Goal: Check status: Check status

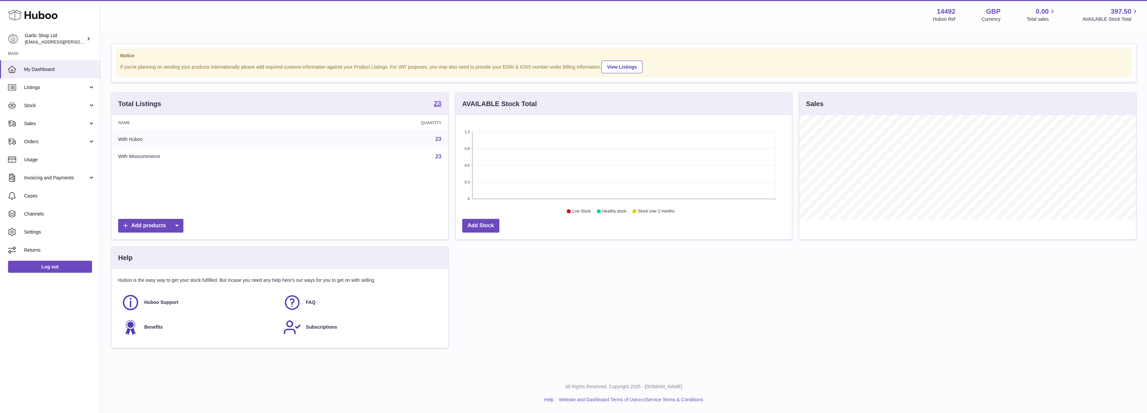
click at [539, 210] on icon "1.2 0.9 0.6 0.3 0 Low Stock Healthy stock Stock over 2 months" at bounding box center [623, 165] width 337 height 100
click at [515, 113] on div "AVAILABLE Stock Total" at bounding box center [623, 104] width 337 height 22
drag, startPoint x: 476, startPoint y: 199, endPoint x: 532, endPoint y: 189, distance: 57.7
click at [532, 189] on g "1.2 0.9 0.6 0.3 0" at bounding box center [619, 165] width 311 height 71
click at [480, 225] on link "Add Stock" at bounding box center [480, 226] width 37 height 14
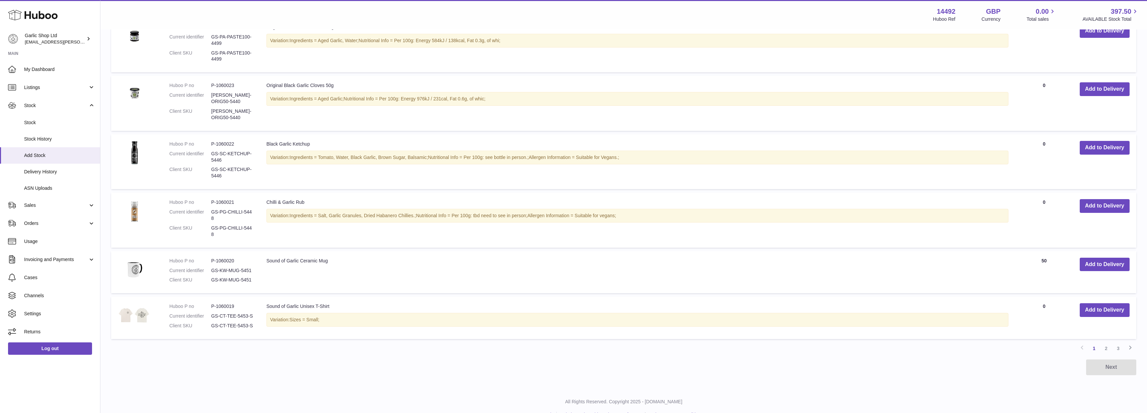
scroll to position [431, 0]
click at [290, 251] on td "Sound of Garlic Ceramic Mug" at bounding box center [637, 272] width 755 height 43
click at [51, 132] on link "Stock History" at bounding box center [50, 139] width 100 height 16
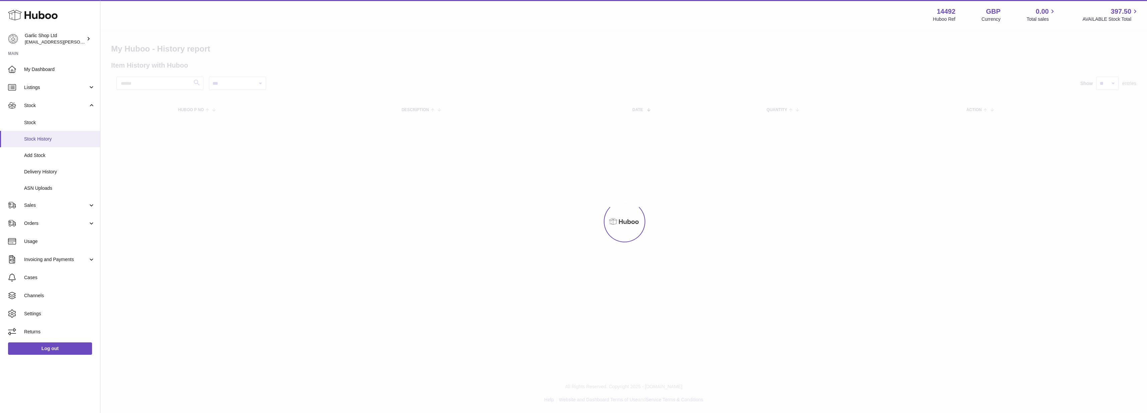
drag, startPoint x: 0, startPoint y: 0, endPoint x: 50, endPoint y: 135, distance: 143.9
click at [50, 136] on span "Stock History" at bounding box center [59, 139] width 71 height 6
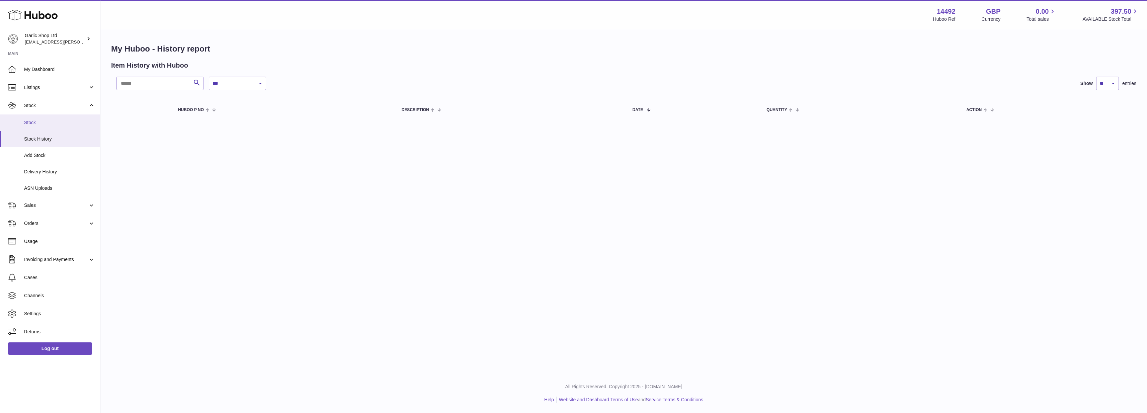
click at [40, 125] on link "Stock" at bounding box center [50, 122] width 100 height 16
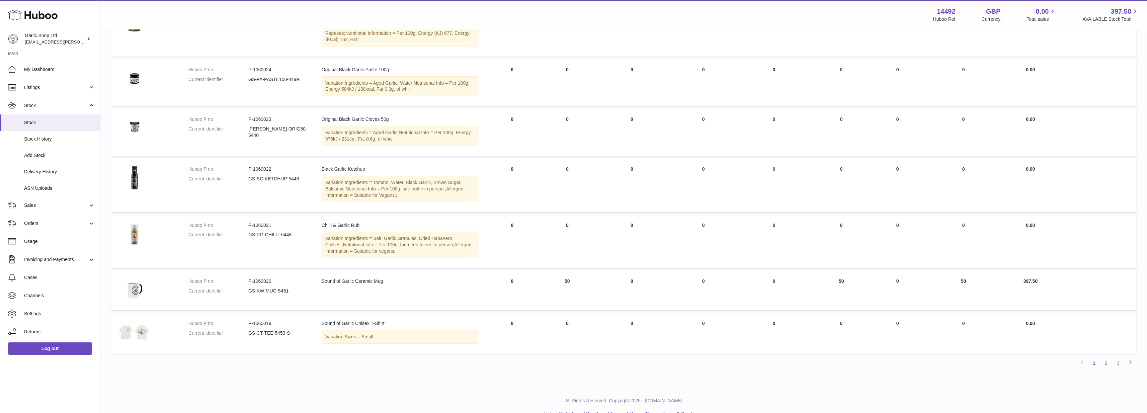
scroll to position [285, 0]
click at [139, 278] on img at bounding box center [134, 290] width 33 height 24
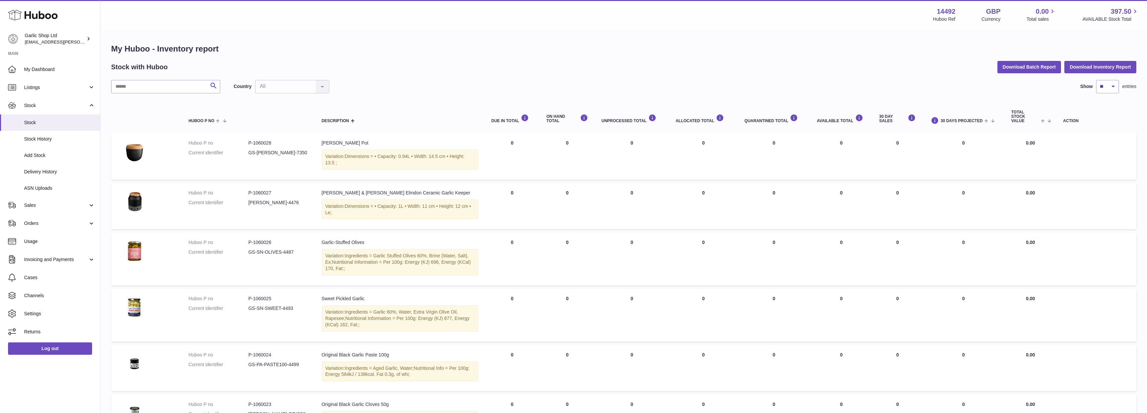
scroll to position [0, 0]
click at [47, 167] on link "Delivery History" at bounding box center [50, 172] width 100 height 16
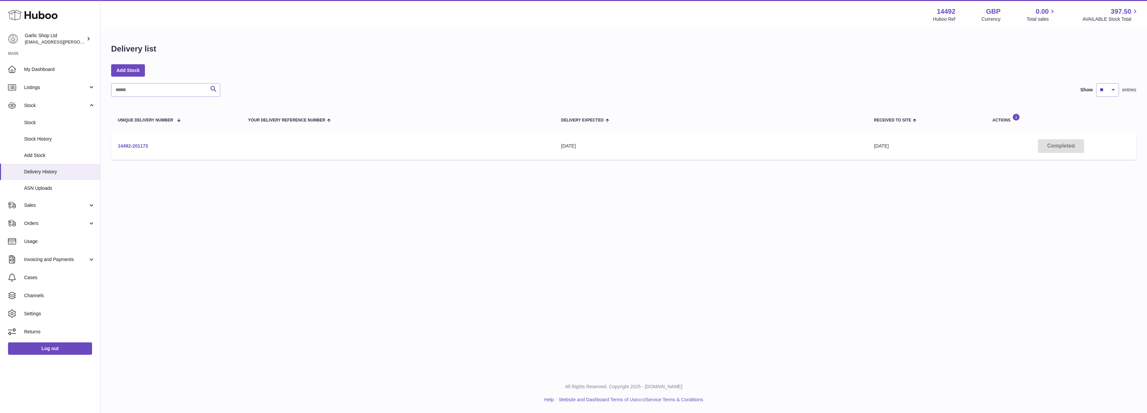
click at [123, 148] on link "14492-201173" at bounding box center [133, 145] width 30 height 5
click at [42, 152] on span "Add Stock" at bounding box center [59, 155] width 71 height 6
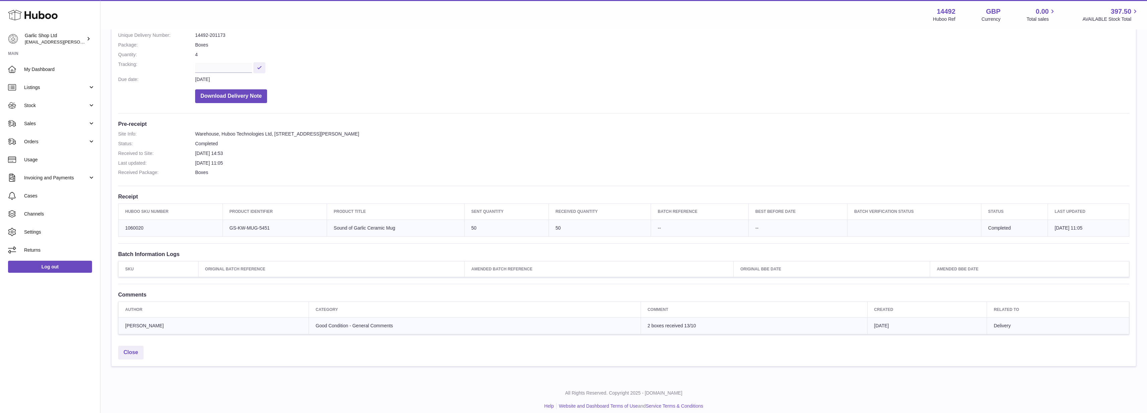
scroll to position [80, 0]
drag, startPoint x: 607, startPoint y: 321, endPoint x: 671, endPoint y: 321, distance: 64.3
click at [671, 321] on td "2 boxes received 13/10" at bounding box center [754, 326] width 227 height 17
drag, startPoint x: 657, startPoint y: 320, endPoint x: 606, endPoint y: 322, distance: 50.6
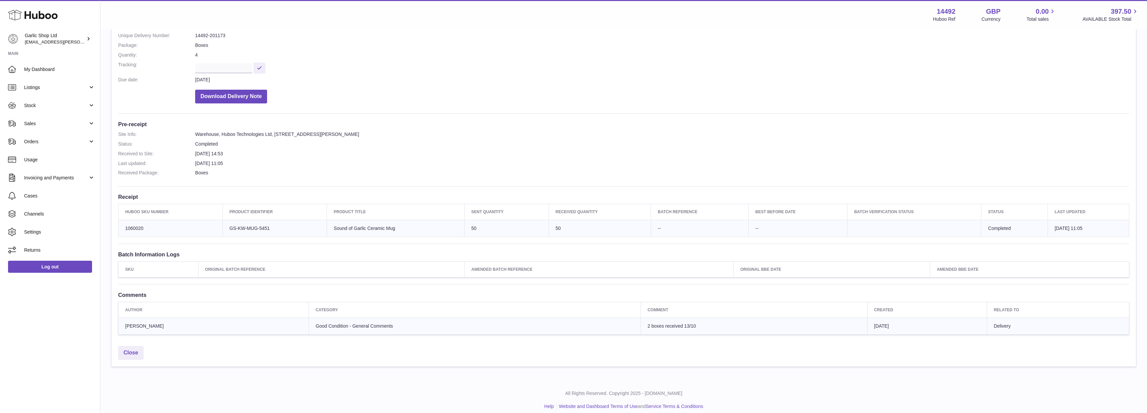
click at [641, 322] on td "2 boxes received 13/10" at bounding box center [754, 326] width 227 height 17
drag, startPoint x: 606, startPoint y: 322, endPoint x: 646, endPoint y: 322, distance: 39.5
click at [646, 322] on td "2 boxes received 13/10" at bounding box center [754, 326] width 227 height 17
click at [648, 323] on span "2 boxes received 13/10" at bounding box center [672, 325] width 49 height 5
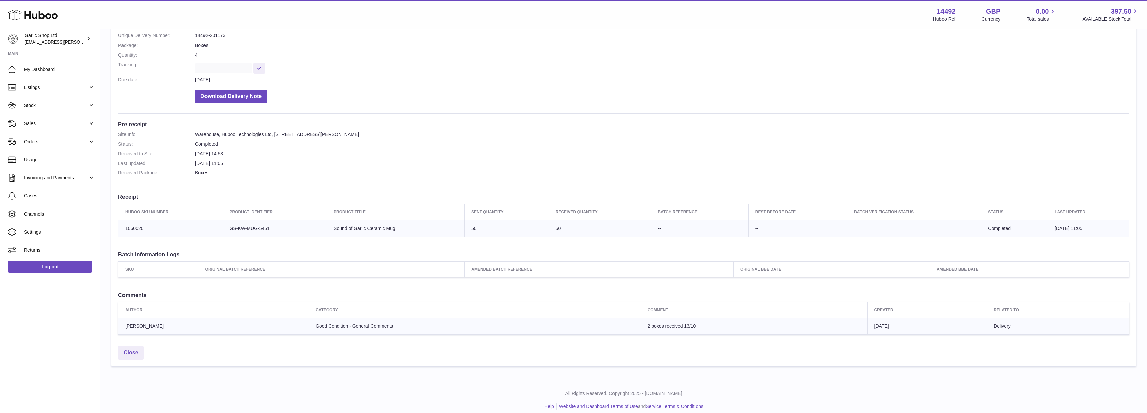
drag, startPoint x: 461, startPoint y: 221, endPoint x: 552, endPoint y: 224, distance: 90.4
click at [552, 224] on tr "Huboo SKU Number 1060020 Client Identifier GS-KW-MUG-5451 Product title Sound o…" at bounding box center [623, 228] width 1011 height 17
drag, startPoint x: 202, startPoint y: 353, endPoint x: 195, endPoint y: 351, distance: 7.7
click at [195, 351] on div "Close" at bounding box center [623, 355] width 1024 height 24
click at [143, 323] on span "Ryan Keepin" at bounding box center [144, 325] width 38 height 5
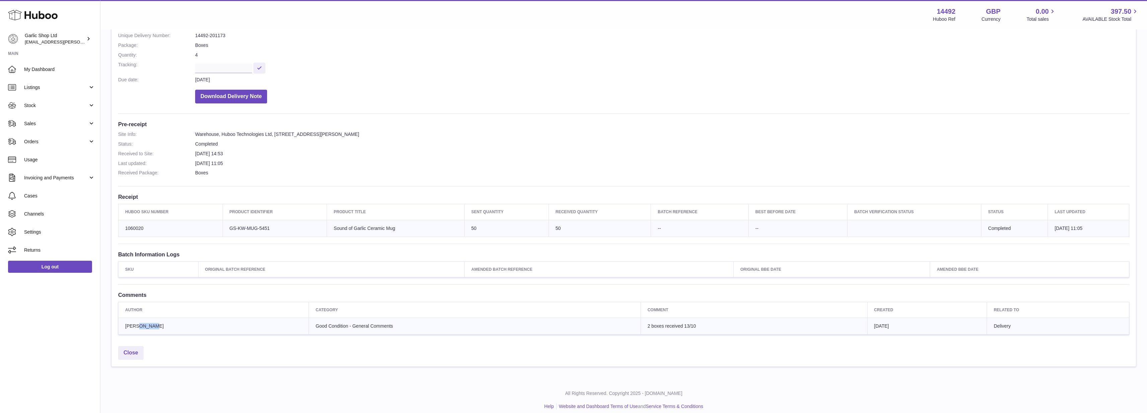
click at [143, 323] on span "Ryan Keepin" at bounding box center [144, 325] width 38 height 5
click at [143, 323] on span "[PERSON_NAME]" at bounding box center [144, 325] width 38 height 5
drag, startPoint x: 270, startPoint y: 319, endPoint x: 257, endPoint y: 319, distance: 13.4
click at [258, 320] on tr "Ryan Keepin Good Condition - General Comments 2 boxes received 13/10 13th Oct 2…" at bounding box center [623, 326] width 1011 height 17
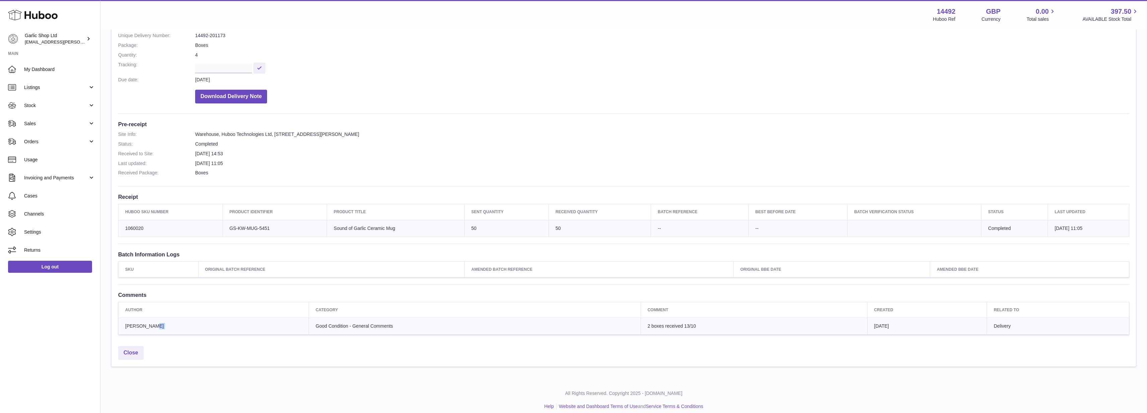
click at [257, 319] on td "[PERSON_NAME]" at bounding box center [213, 326] width 190 height 17
click at [204, 151] on dd "[DATE] 14:53" at bounding box center [662, 154] width 934 height 6
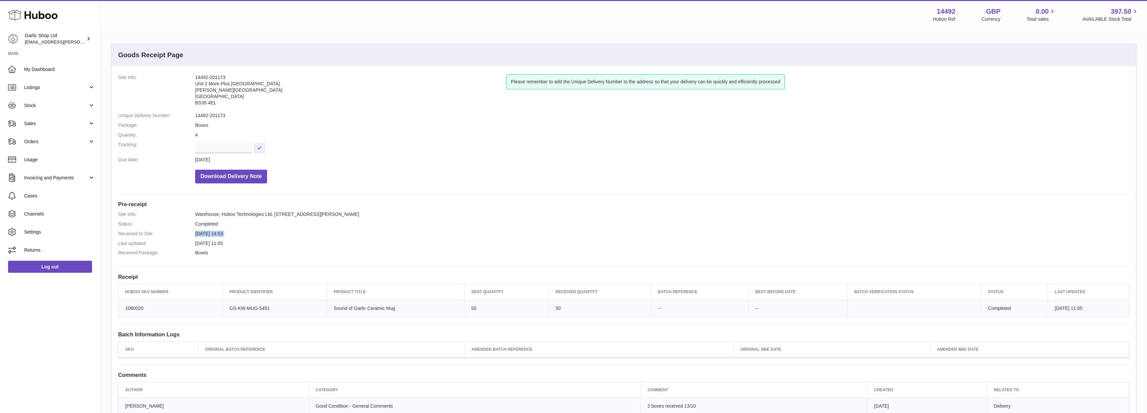
scroll to position [0, 0]
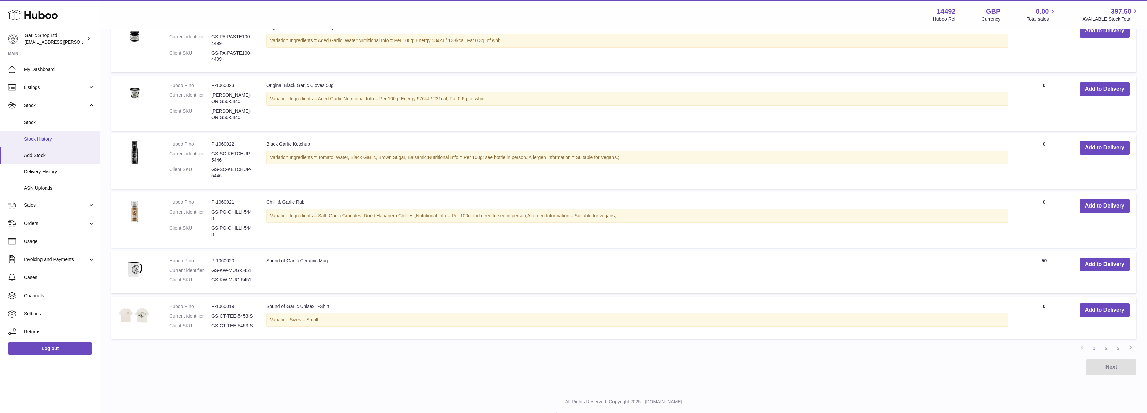
scroll to position [431, 0]
click at [43, 170] on span "Delivery History" at bounding box center [59, 172] width 71 height 6
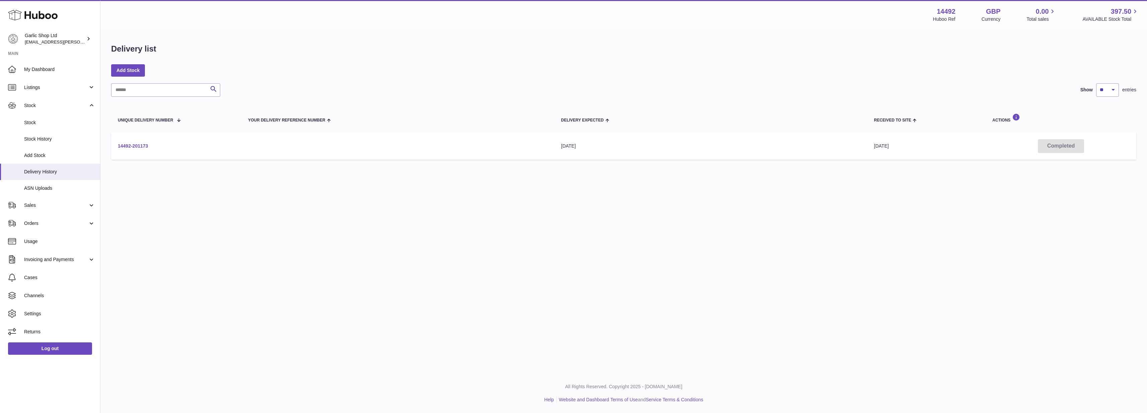
click at [135, 146] on link "14492-201173" at bounding box center [133, 145] width 30 height 5
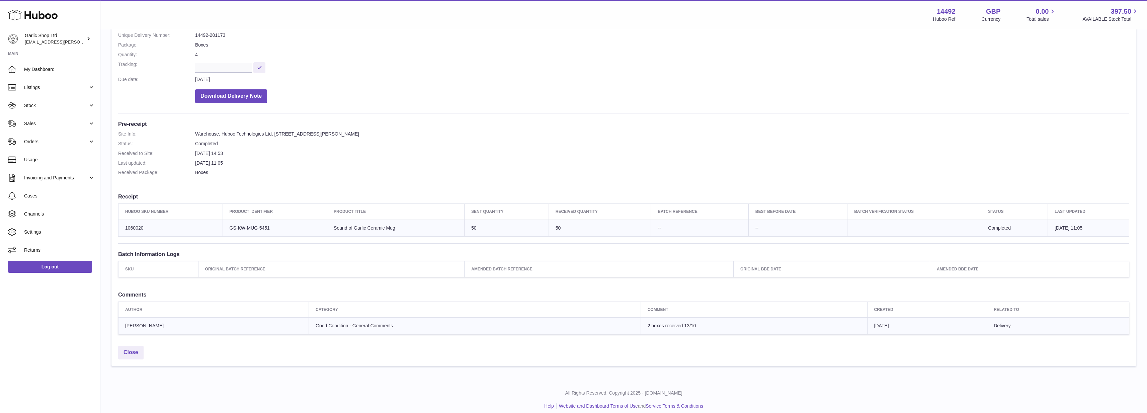
scroll to position [80, 0]
drag, startPoint x: 274, startPoint y: 321, endPoint x: 347, endPoint y: 321, distance: 73.3
click at [347, 323] on span "Good Condition - General Comments" at bounding box center [354, 325] width 77 height 5
click at [346, 323] on span "Good Condition - General Comments" at bounding box center [354, 325] width 77 height 5
drag, startPoint x: 605, startPoint y: 322, endPoint x: 641, endPoint y: 321, distance: 36.1
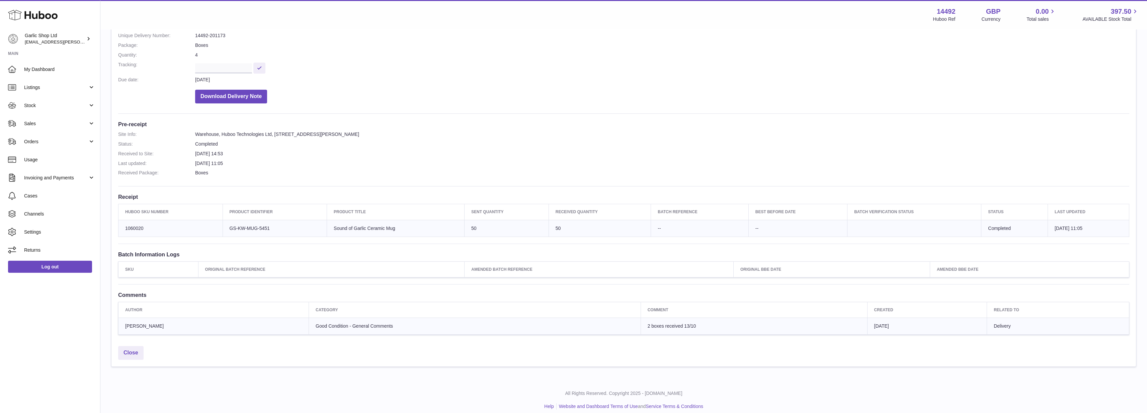
click at [641, 321] on td "2 boxes received 13/10" at bounding box center [754, 326] width 227 height 17
click at [648, 323] on span "2 boxes received 13/10" at bounding box center [672, 325] width 49 height 5
drag, startPoint x: 641, startPoint y: 321, endPoint x: 611, endPoint y: 321, distance: 30.1
click at [648, 323] on span "2 boxes received 13/10" at bounding box center [672, 325] width 49 height 5
drag, startPoint x: 197, startPoint y: 151, endPoint x: 251, endPoint y: 150, distance: 53.2
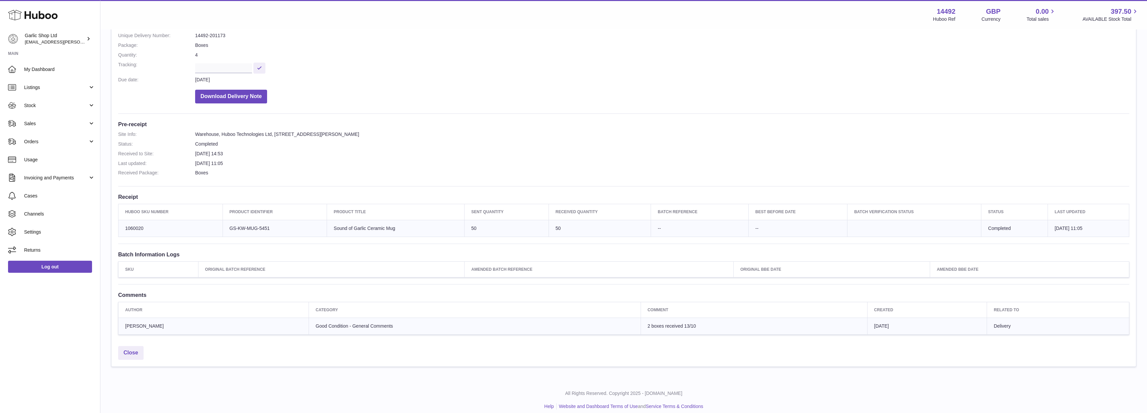
click at [251, 151] on dd "[DATE] 14:53" at bounding box center [662, 154] width 934 height 6
click at [223, 151] on dd "[DATE] 14:53" at bounding box center [662, 154] width 934 height 6
drag, startPoint x: 239, startPoint y: 151, endPoint x: 197, endPoint y: 148, distance: 42.3
click at [197, 151] on dd "[DATE] 14:53" at bounding box center [662, 154] width 934 height 6
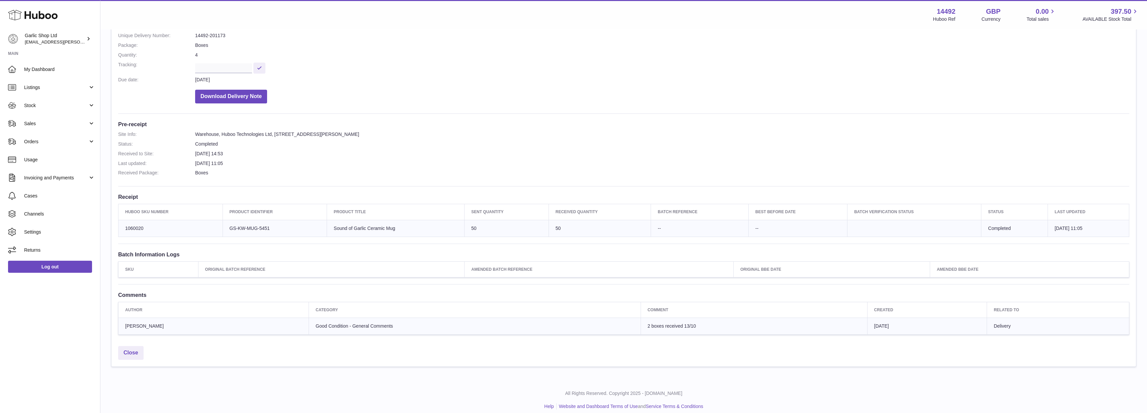
drag, startPoint x: 463, startPoint y: 223, endPoint x: 554, endPoint y: 220, distance: 90.4
click at [554, 220] on tr "Huboo SKU Number 1060020 Client Identifier GS-KW-MUG-5451 Product title Sound o…" at bounding box center [623, 228] width 1011 height 17
click at [553, 222] on td "50" at bounding box center [599, 228] width 102 height 17
drag, startPoint x: 553, startPoint y: 222, endPoint x: 439, endPoint y: 220, distance: 113.1
click at [439, 220] on tr "Huboo SKU Number 1060020 Client Identifier GS-KW-MUG-5451 Product title Sound o…" at bounding box center [623, 228] width 1011 height 17
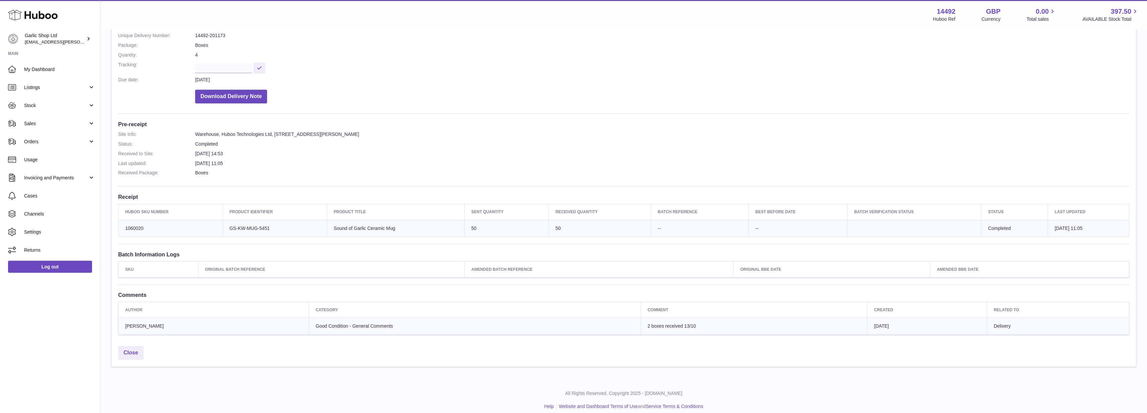
click at [483, 213] on th "Sent Quantity" at bounding box center [506, 212] width 84 height 16
drag, startPoint x: 463, startPoint y: 219, endPoint x: 557, endPoint y: 225, distance: 93.2
click at [557, 225] on tr "Huboo SKU Number 1060020 Client Identifier GS-KW-MUG-5451 Product title Sound o…" at bounding box center [623, 228] width 1011 height 17
